Goal: Obtain resource: Download file/media

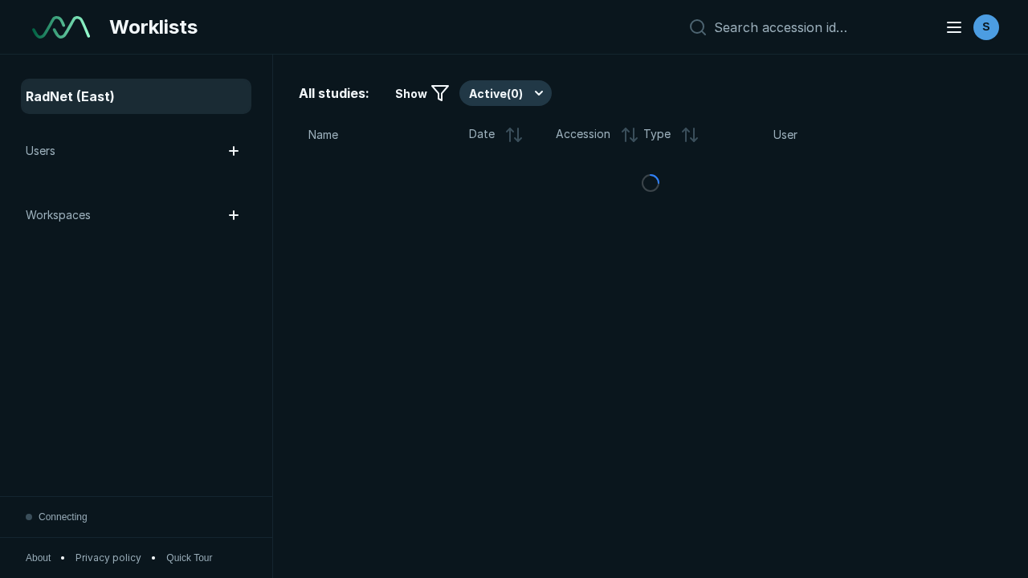
scroll to position [4387, 6692]
